Goal: Information Seeking & Learning: Learn about a topic

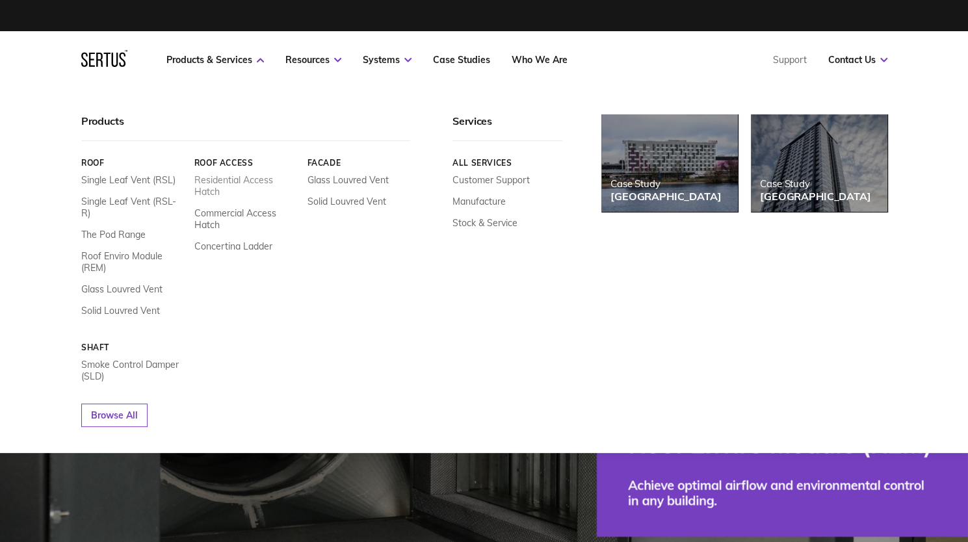
click at [217, 184] on link "Residential Access Hatch" at bounding box center [245, 185] width 103 height 23
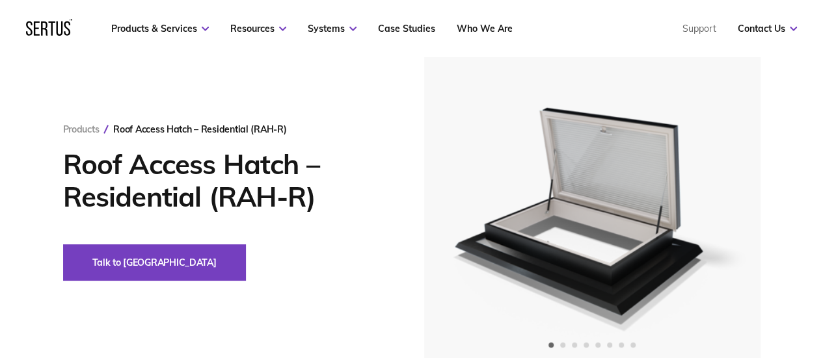
scroll to position [122, 0]
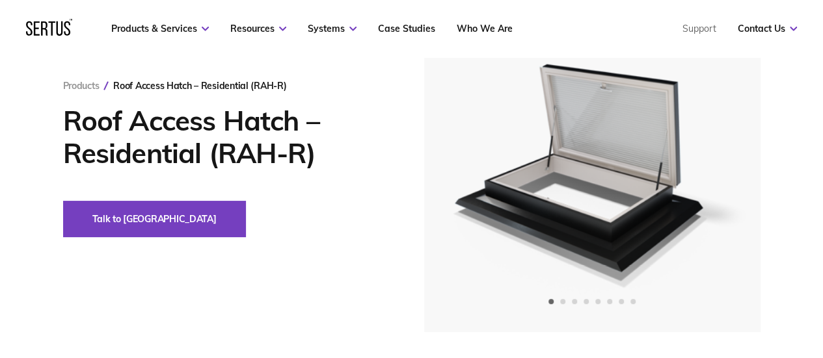
click at [729, 215] on div at bounding box center [592, 158] width 336 height 348
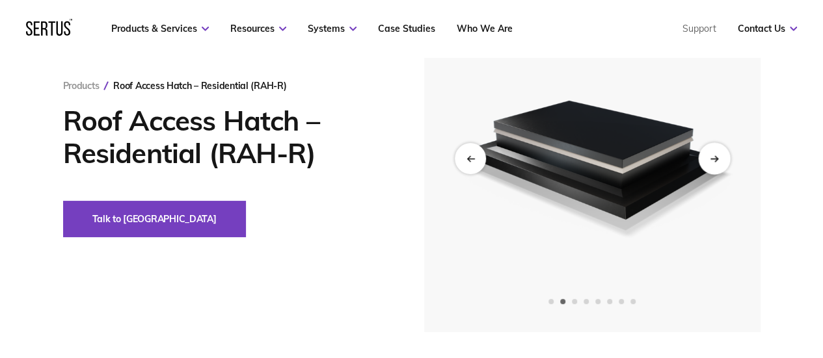
click at [722, 153] on div "Next slide" at bounding box center [714, 158] width 32 height 32
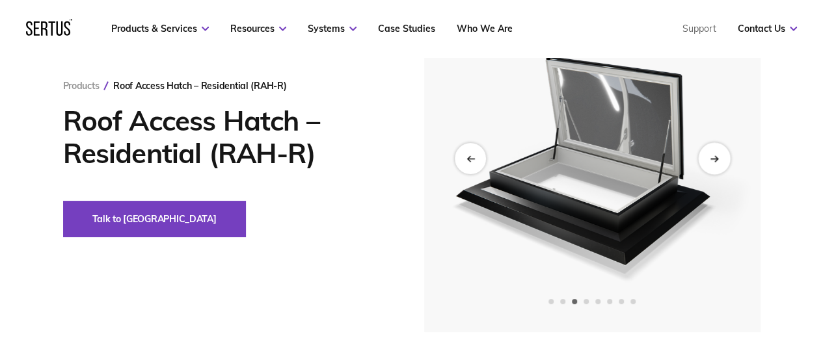
click at [722, 153] on div "Next slide" at bounding box center [714, 158] width 32 height 32
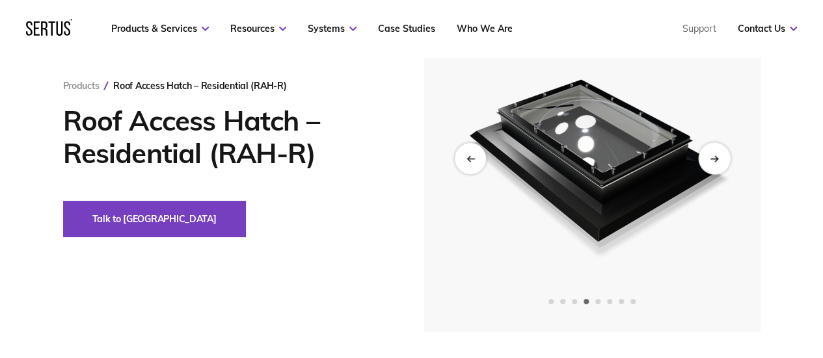
click at [722, 153] on div "Next slide" at bounding box center [714, 158] width 32 height 32
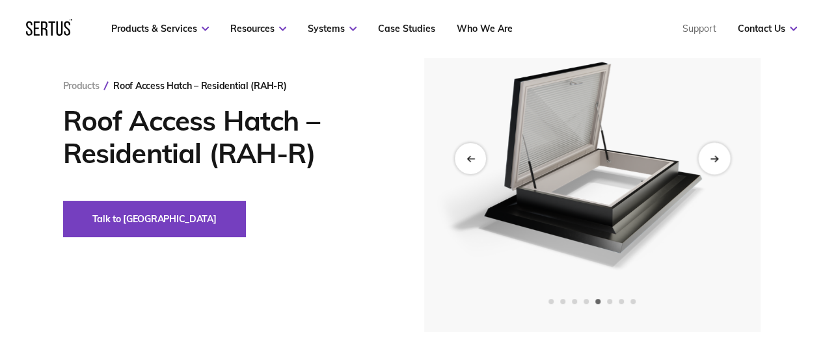
click at [722, 153] on div "Next slide" at bounding box center [714, 158] width 32 height 32
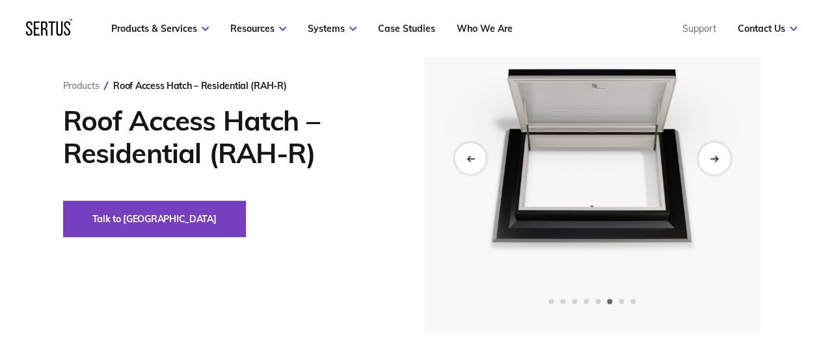
click at [722, 153] on div "Next slide" at bounding box center [714, 158] width 32 height 32
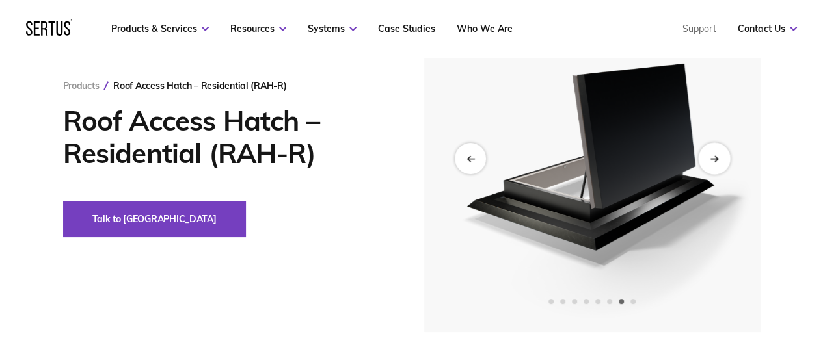
click at [722, 153] on div "Next slide" at bounding box center [714, 158] width 32 height 32
